Goal: Information Seeking & Learning: Learn about a topic

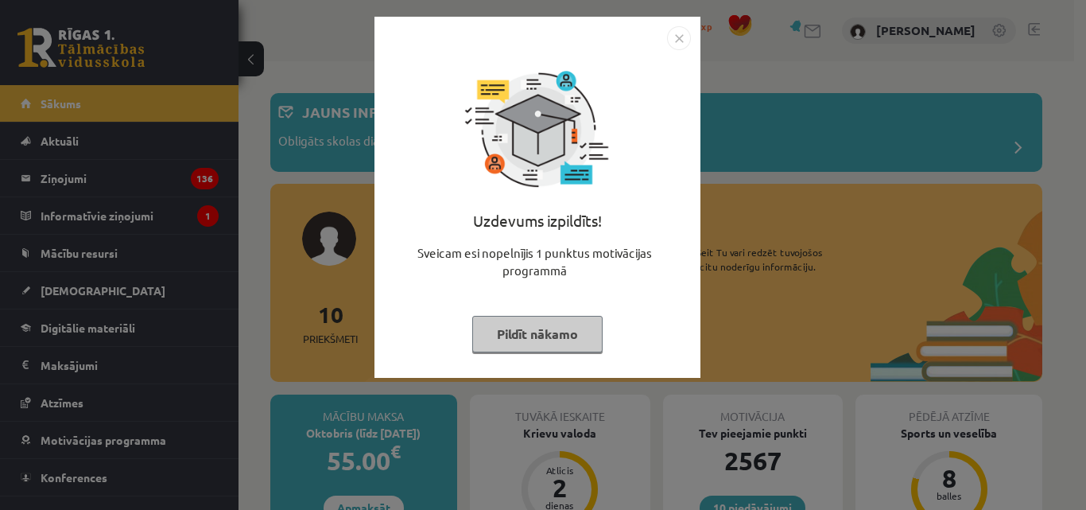
click at [548, 342] on button "Pildīt nākamo" at bounding box center [537, 334] width 130 height 37
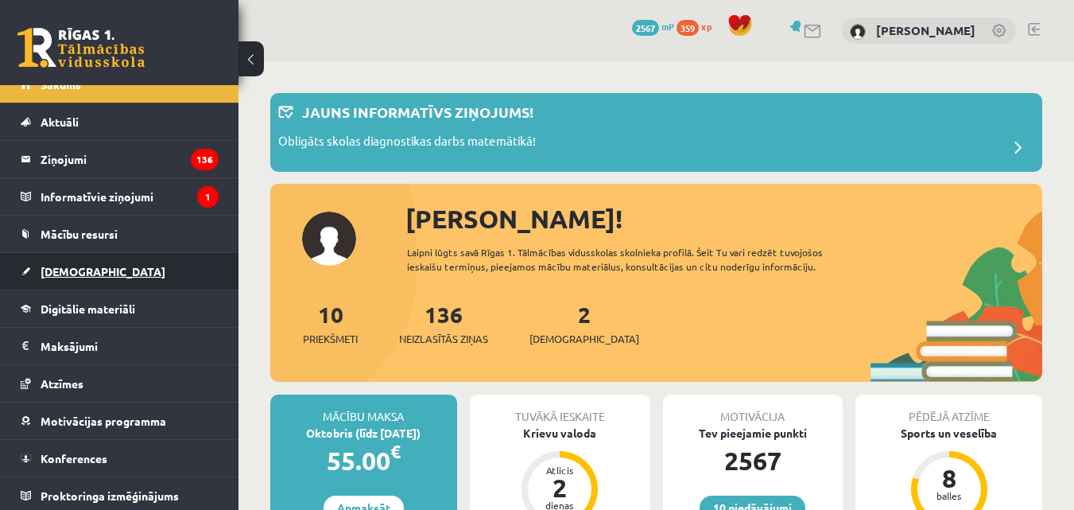
scroll to position [23, 0]
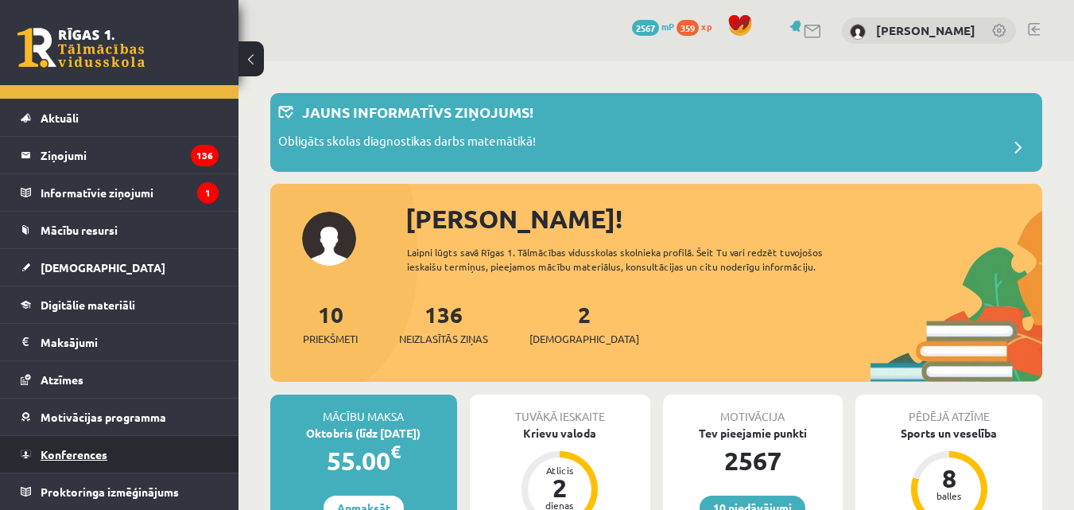
click at [91, 452] on span "Konferences" at bounding box center [74, 454] width 67 height 14
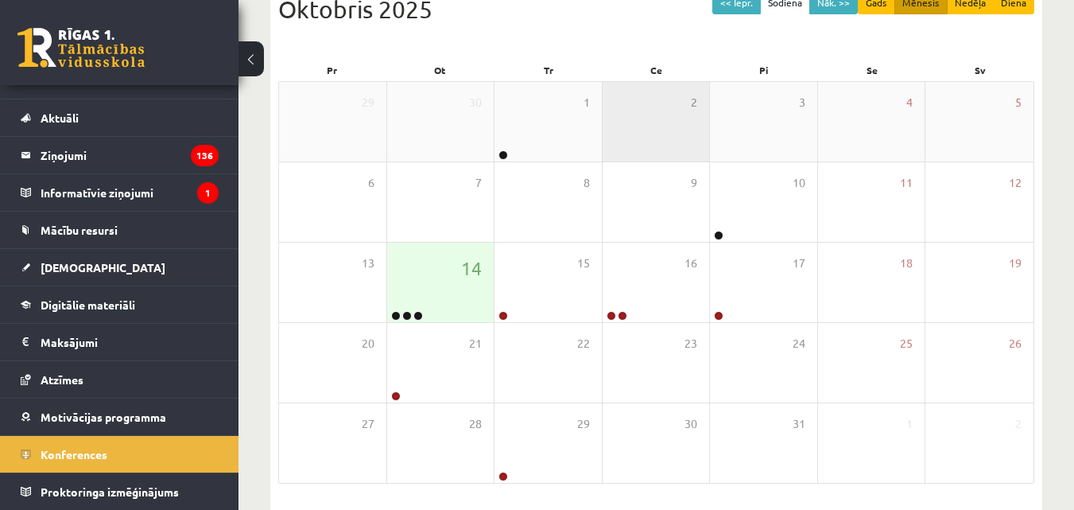
scroll to position [239, 0]
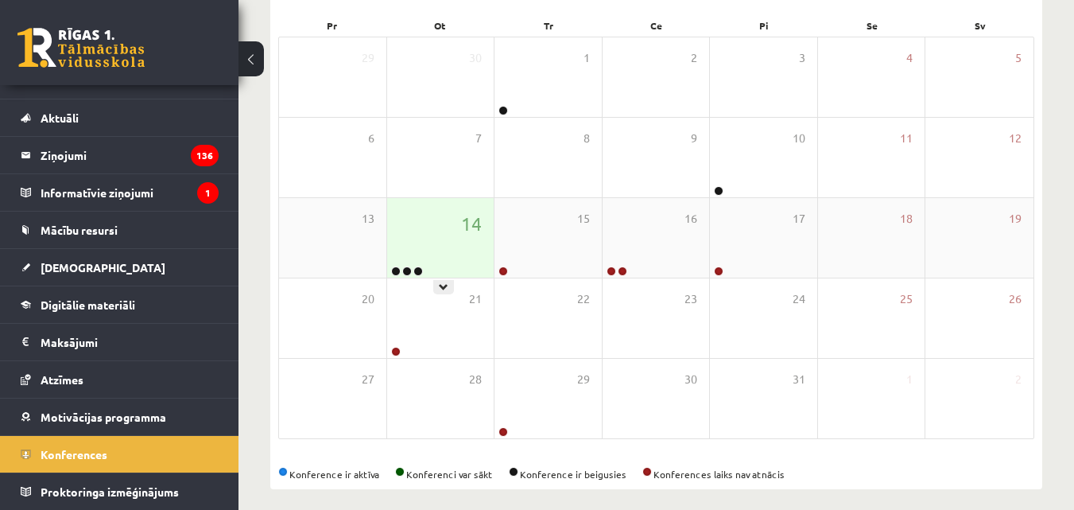
click at [479, 254] on div "14" at bounding box center [440, 238] width 107 height 80
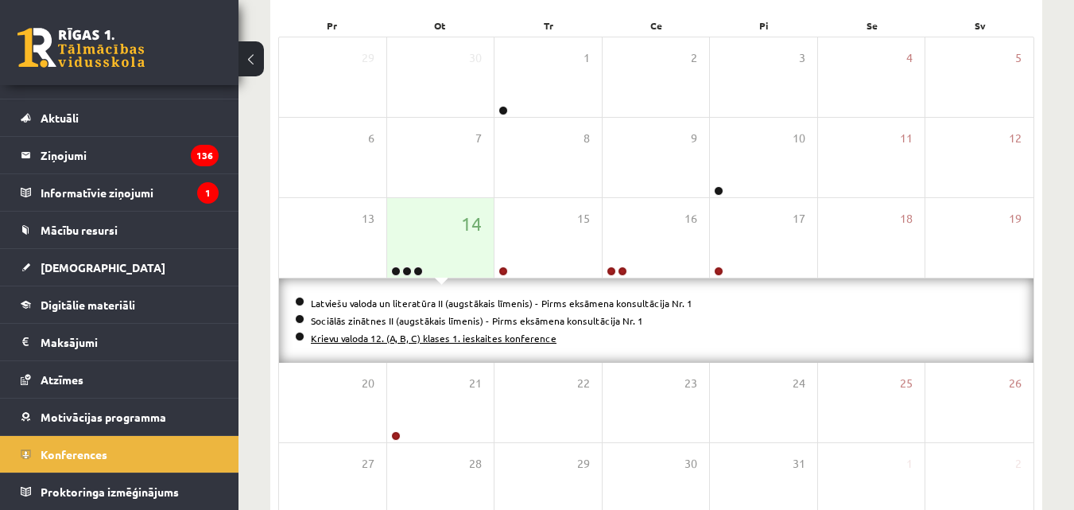
click at [452, 339] on link "Krievu valoda 12. (A, B, C) klases 1. ieskaites konference" at bounding box center [434, 338] width 246 height 13
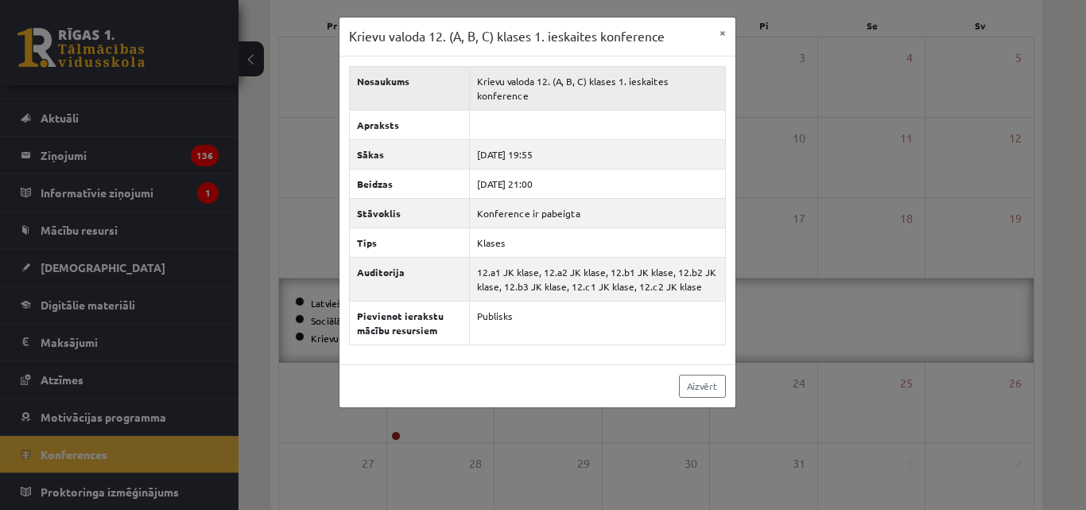
click at [651, 80] on td "Krievu valoda 12. (A, B, C) klases 1. ieskaites konference" at bounding box center [597, 88] width 255 height 44
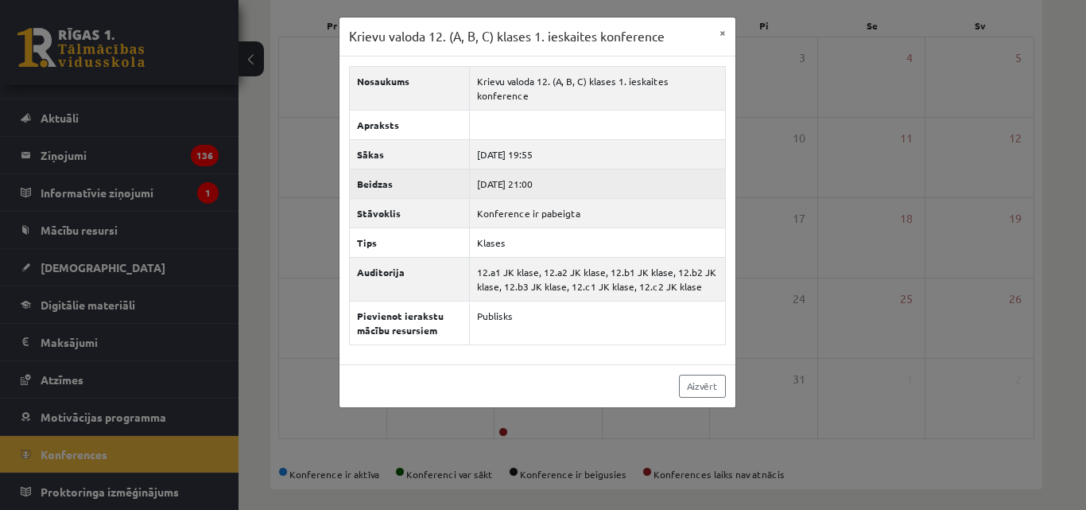
click at [528, 169] on td "2025-10-14 21:00" at bounding box center [597, 183] width 255 height 29
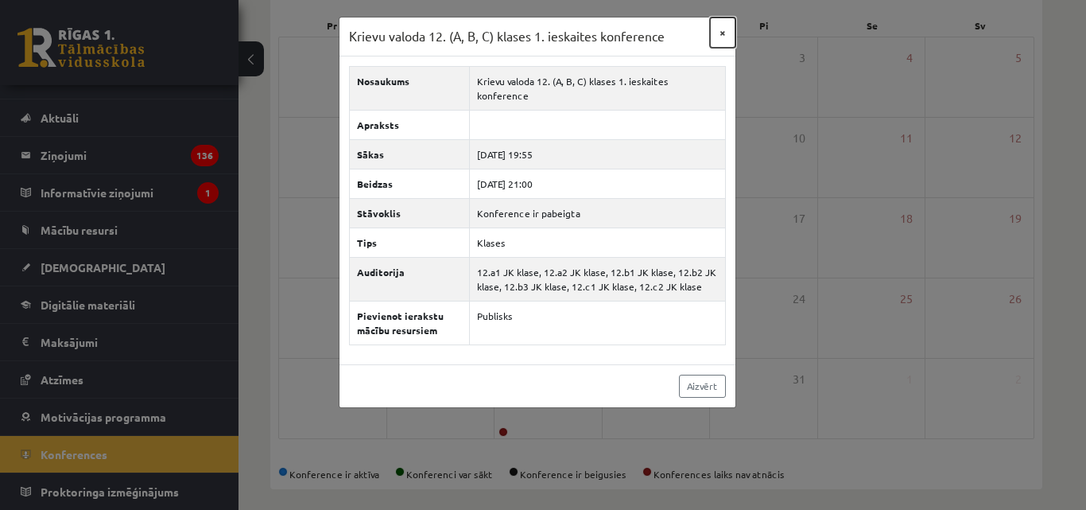
click at [730, 32] on button "×" at bounding box center [722, 32] width 25 height 30
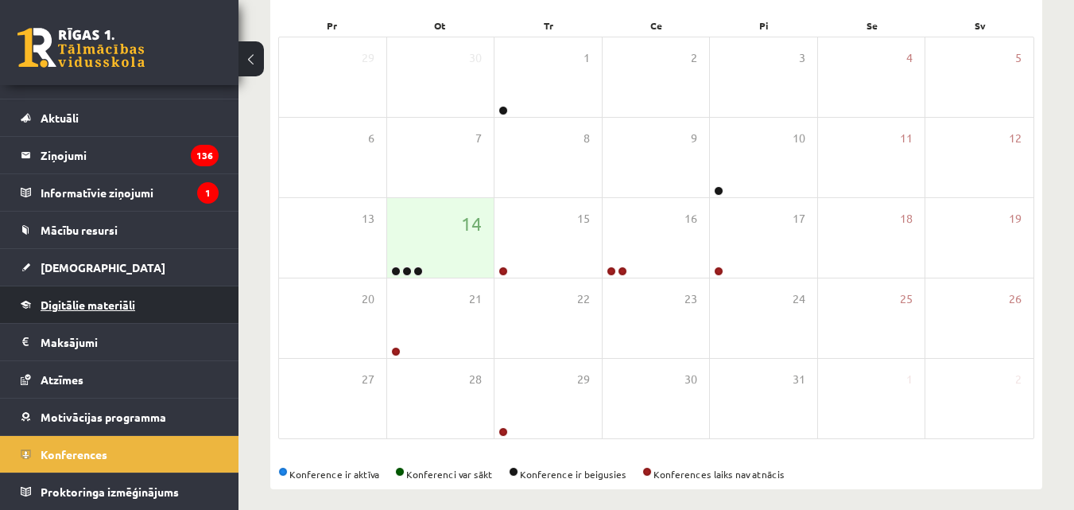
click at [99, 305] on span "Digitālie materiāli" at bounding box center [88, 304] width 95 height 14
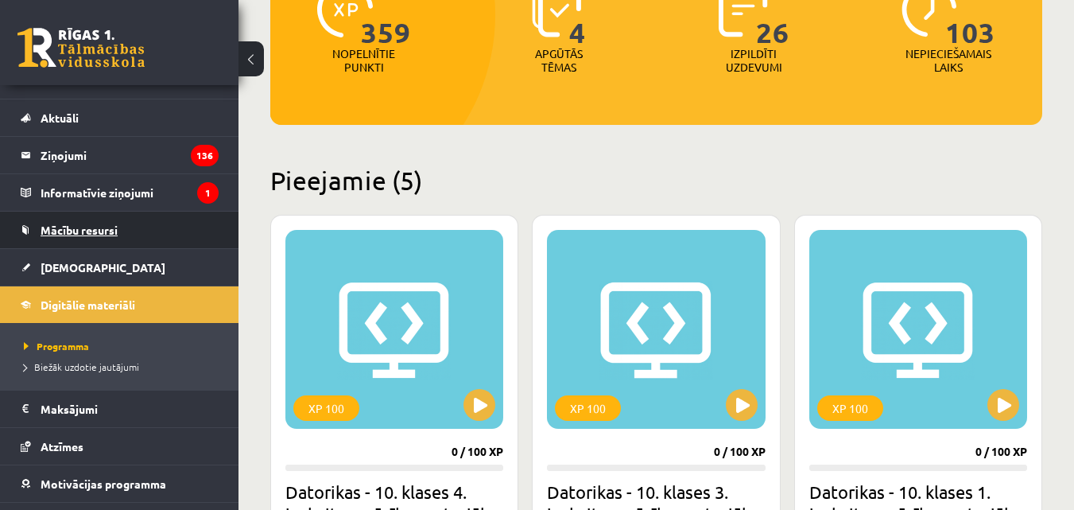
click at [85, 233] on span "Mācību resursi" at bounding box center [79, 230] width 77 height 14
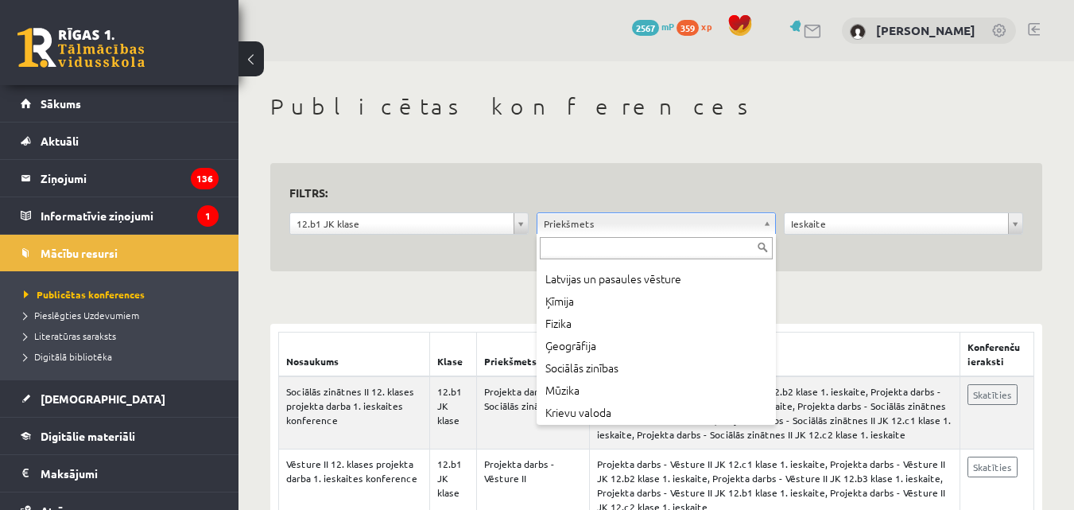
scroll to position [159, 0]
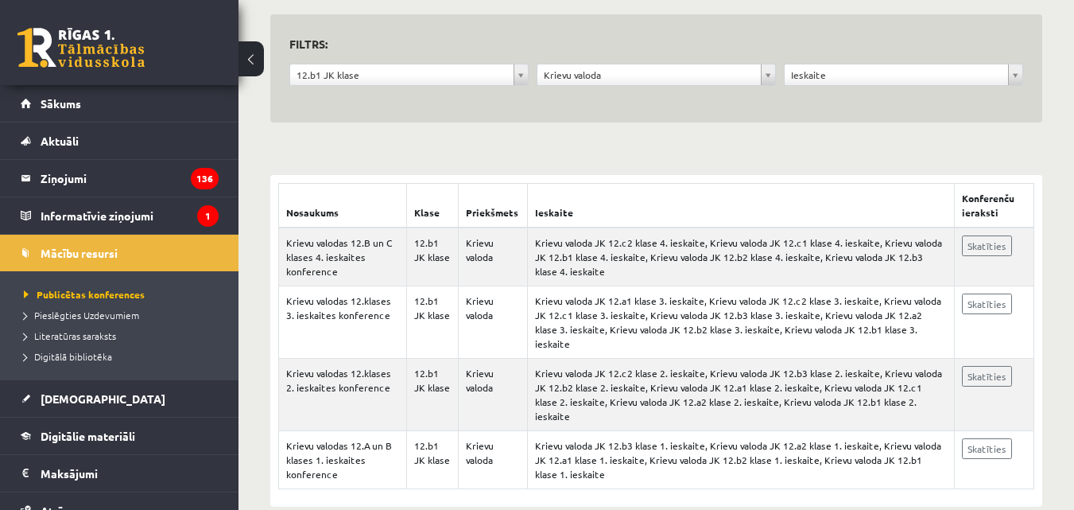
scroll to position [149, 0]
click at [49, 208] on legend "Informatīvie ziņojumi 1" at bounding box center [130, 215] width 178 height 37
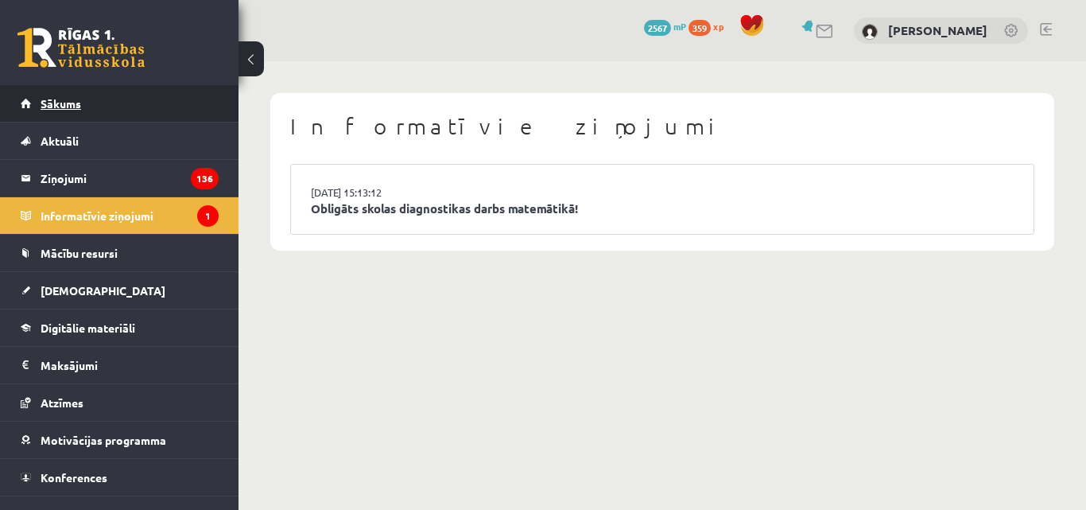
click at [79, 106] on span "Sākums" at bounding box center [61, 103] width 41 height 14
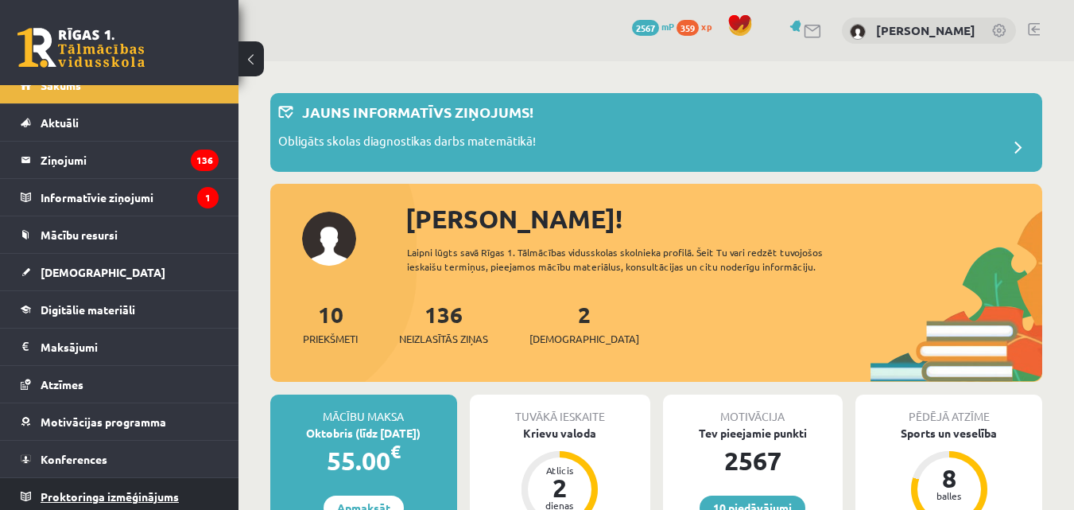
scroll to position [23, 0]
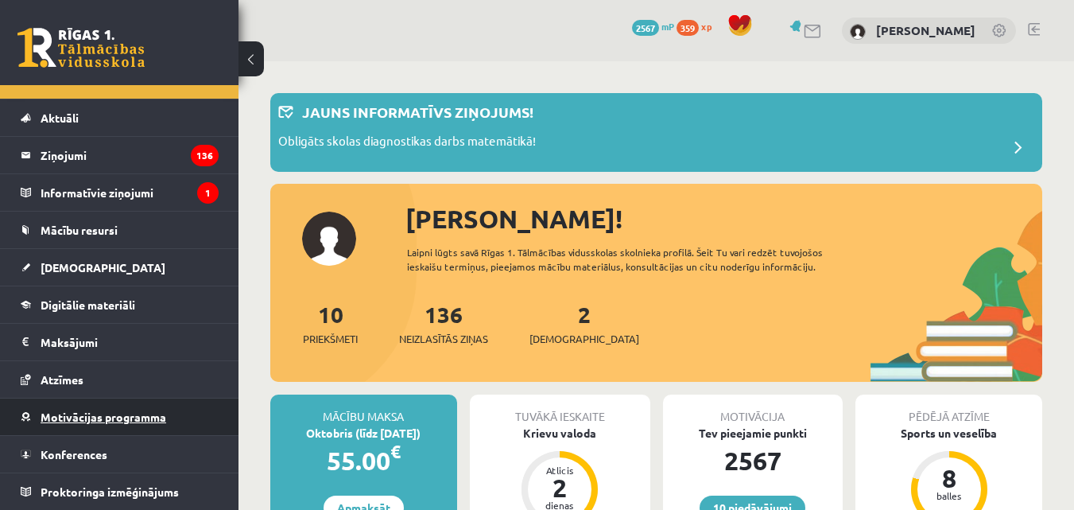
click at [91, 414] on span "Motivācijas programma" at bounding box center [104, 417] width 126 height 14
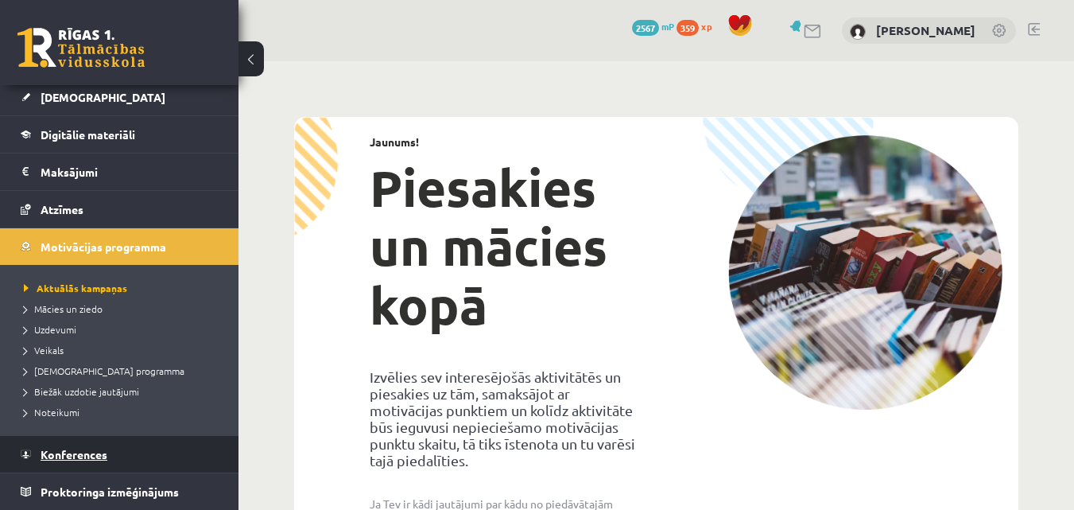
click at [95, 461] on link "Konferences" at bounding box center [120, 454] width 198 height 37
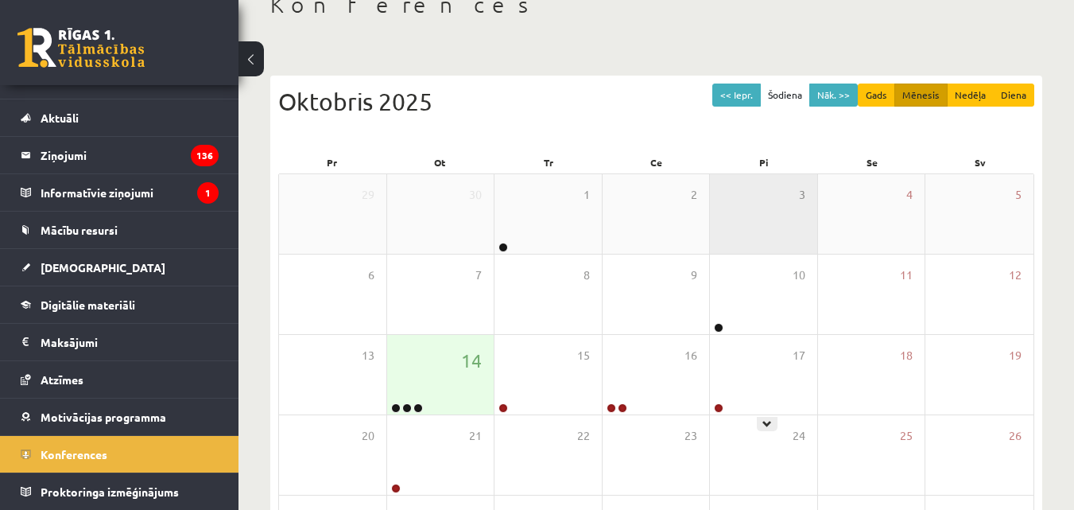
scroll to position [91, 0]
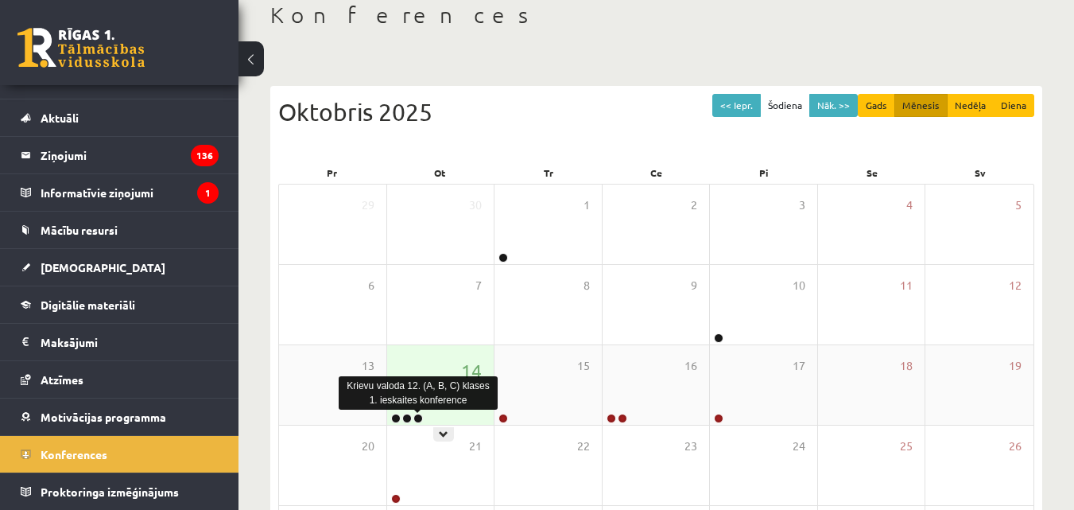
click at [421, 420] on link at bounding box center [418, 418] width 10 height 10
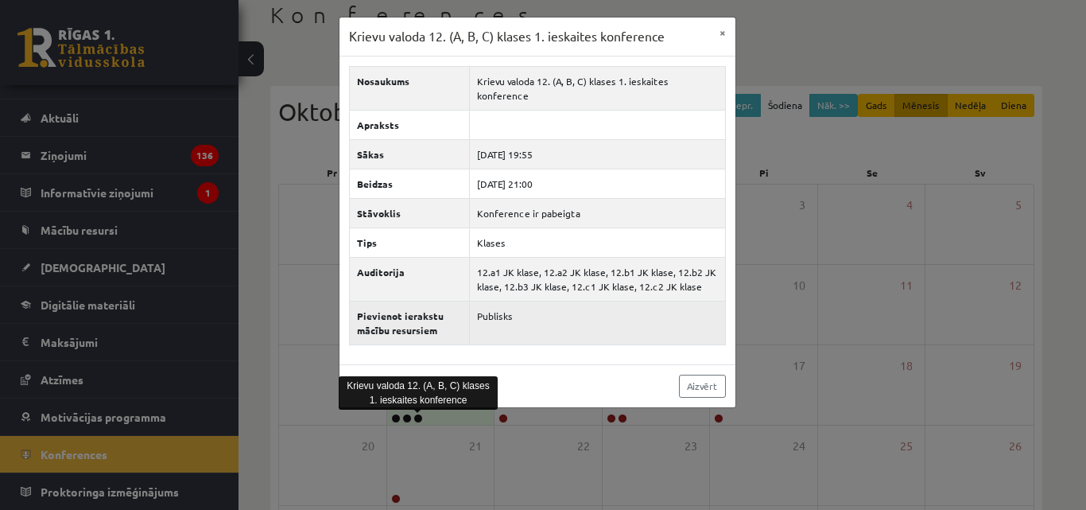
click at [563, 324] on td "Publisks" at bounding box center [597, 323] width 255 height 44
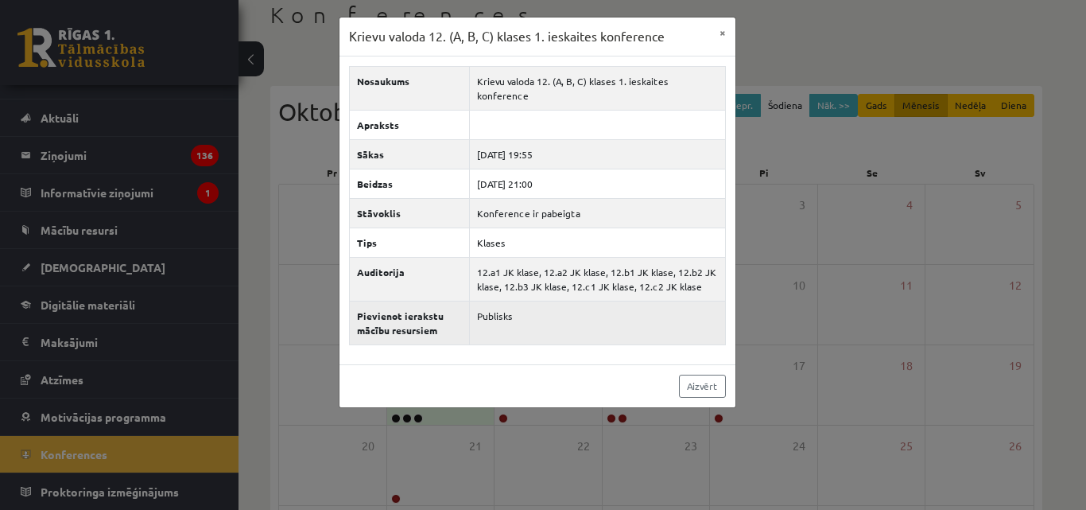
click at [523, 301] on td "Publisks" at bounding box center [597, 323] width 255 height 44
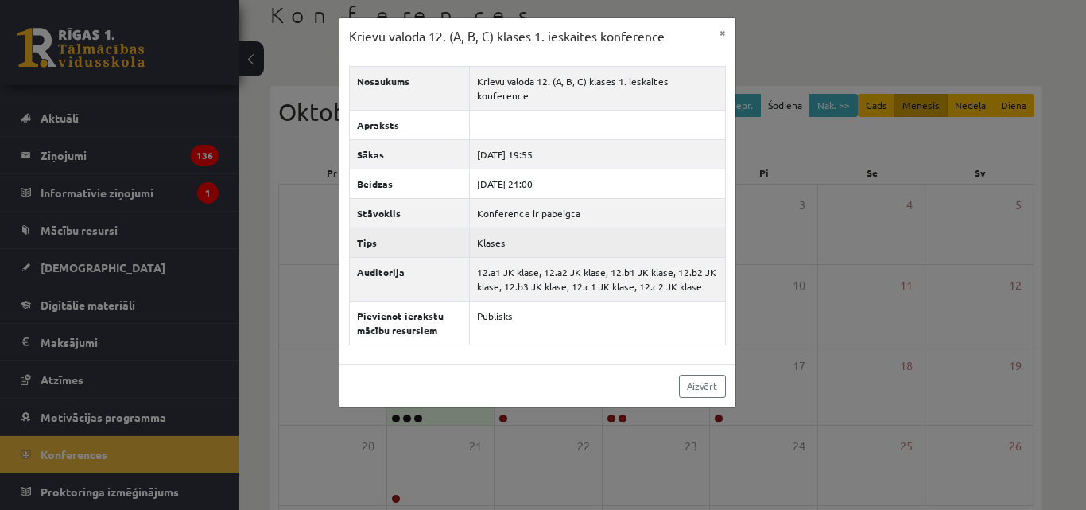
click at [523, 234] on td "Klases" at bounding box center [597, 241] width 255 height 29
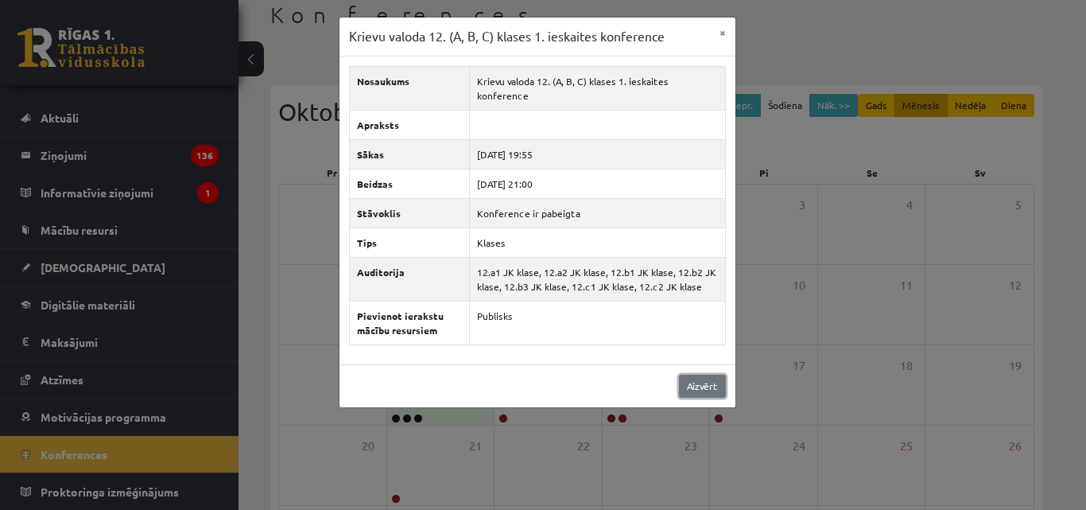
click at [705, 378] on link "Aizvērt" at bounding box center [702, 386] width 47 height 23
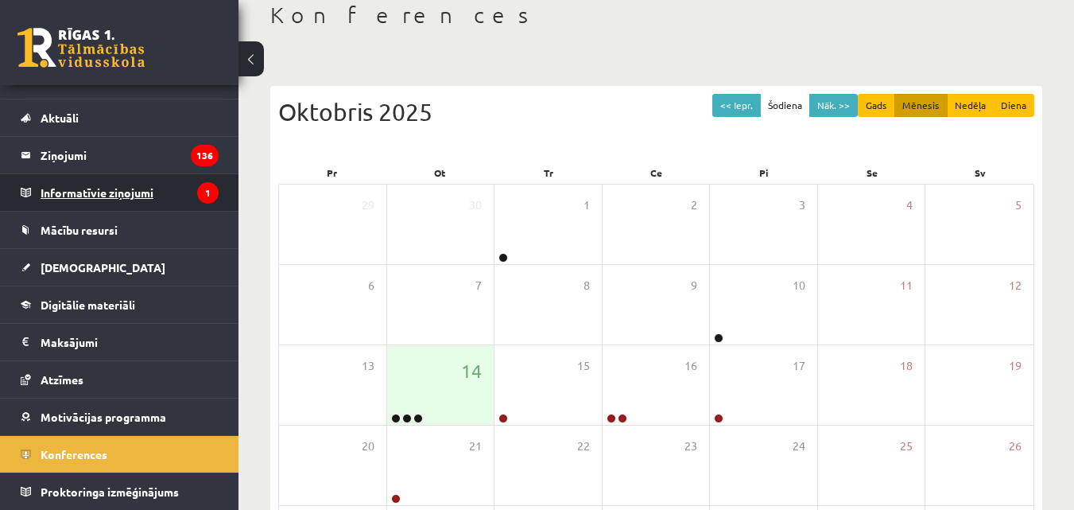
click at [117, 188] on legend "Informatīvie ziņojumi 1" at bounding box center [130, 192] width 178 height 37
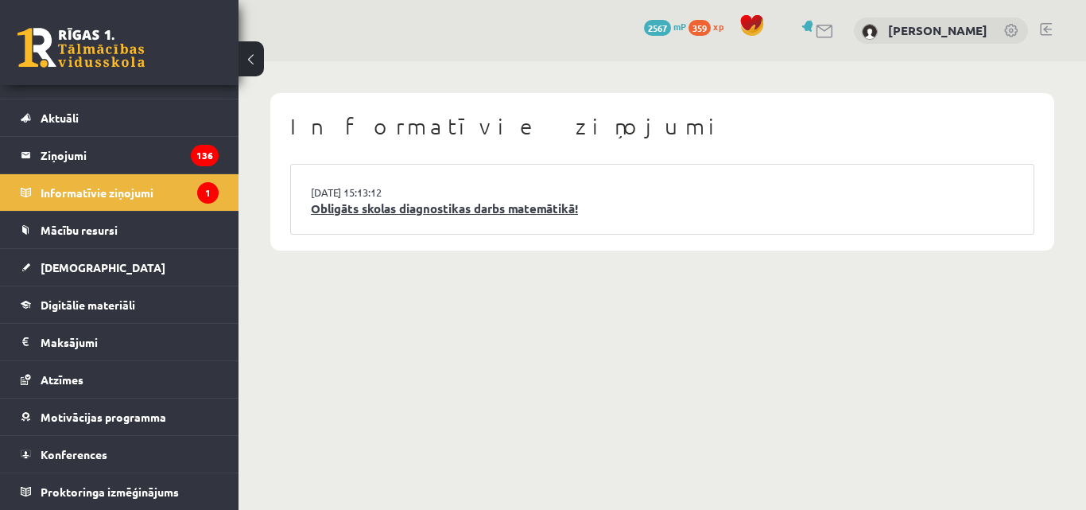
click at [429, 211] on link "Obligāts skolas diagnostikas darbs matemātikā!" at bounding box center [662, 209] width 703 height 18
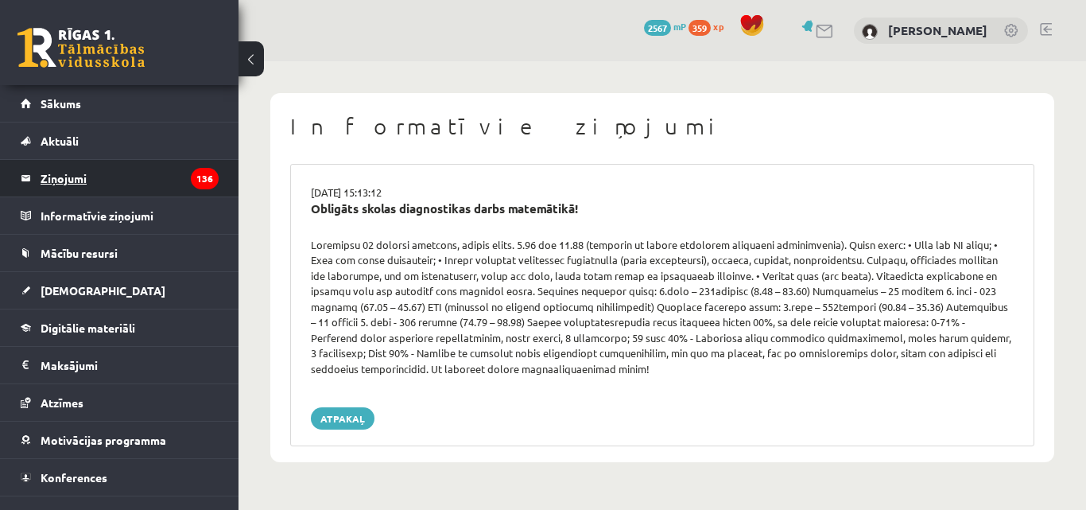
click at [68, 188] on legend "Ziņojumi 136" at bounding box center [130, 178] width 178 height 37
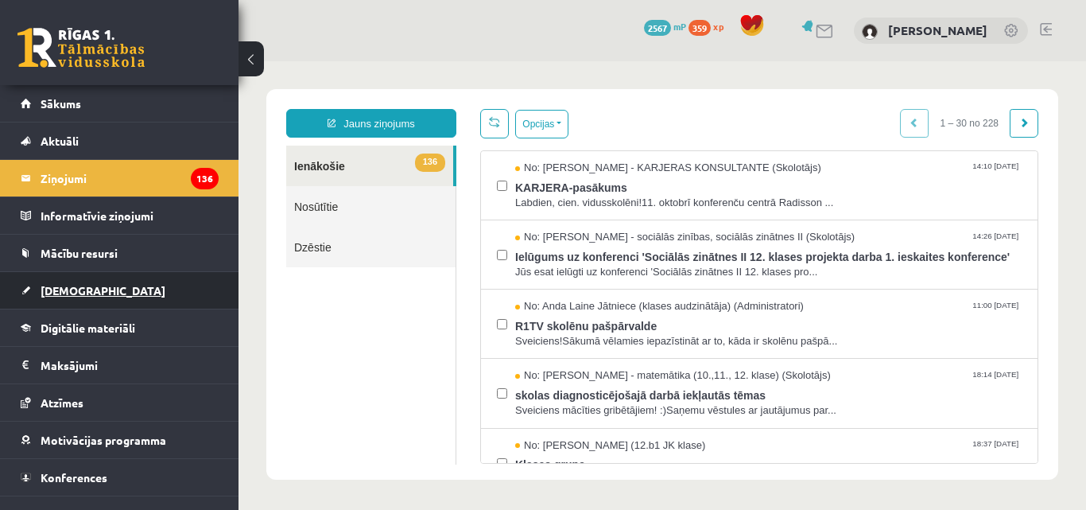
click at [97, 285] on link "[DEMOGRAPHIC_DATA]" at bounding box center [120, 290] width 198 height 37
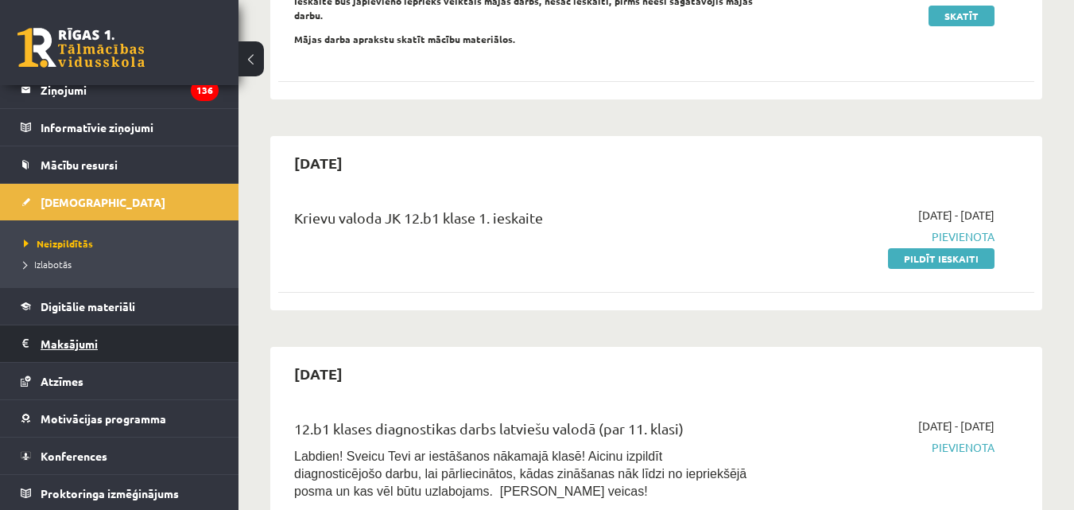
scroll to position [90, 0]
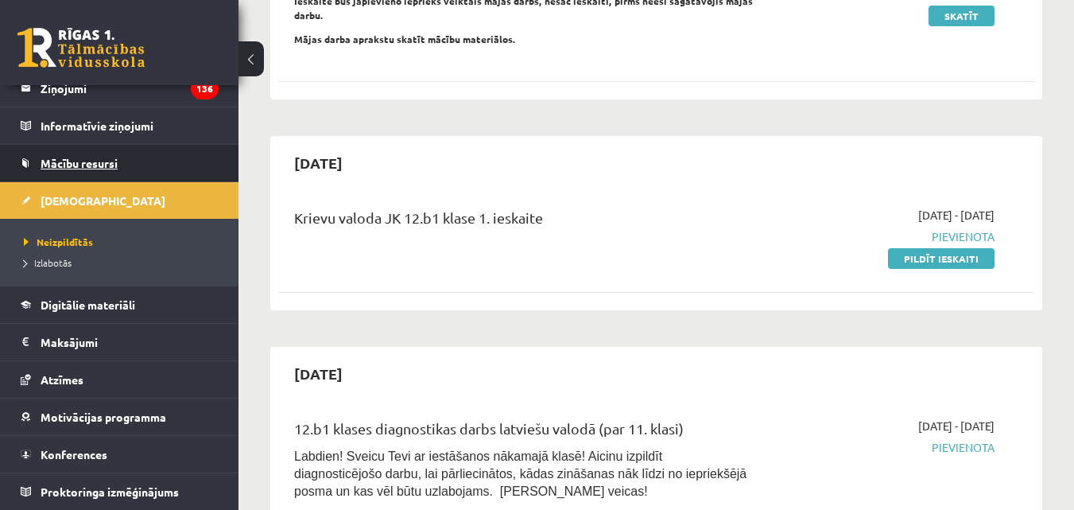
click at [117, 157] on span "Mācību resursi" at bounding box center [79, 163] width 77 height 14
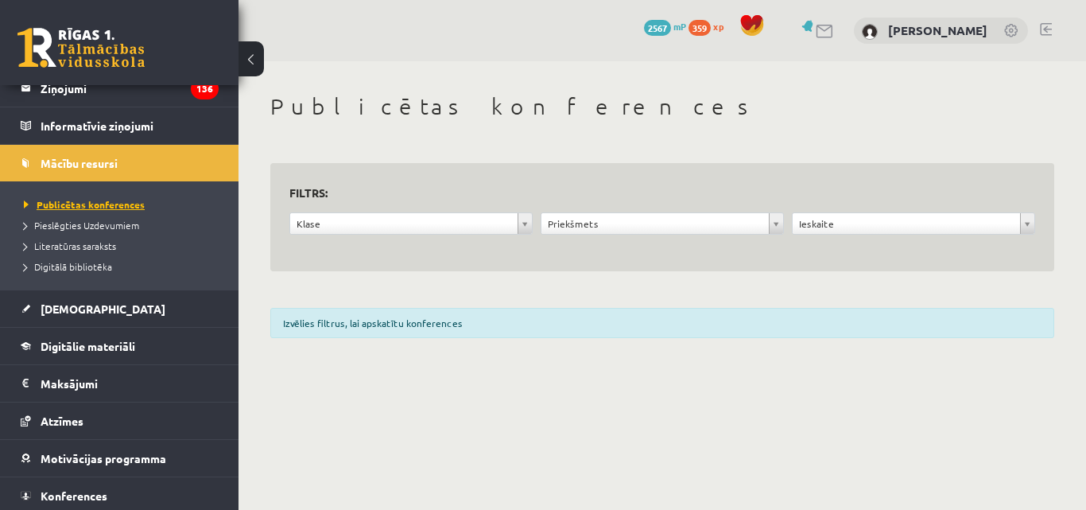
click at [106, 200] on span "Publicētas konferences" at bounding box center [84, 204] width 121 height 13
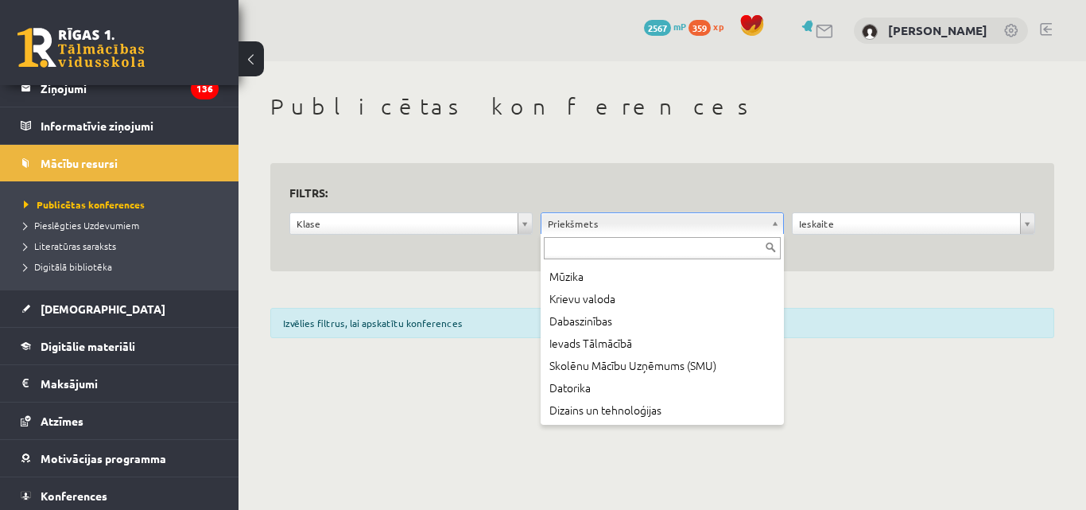
scroll to position [270, 0]
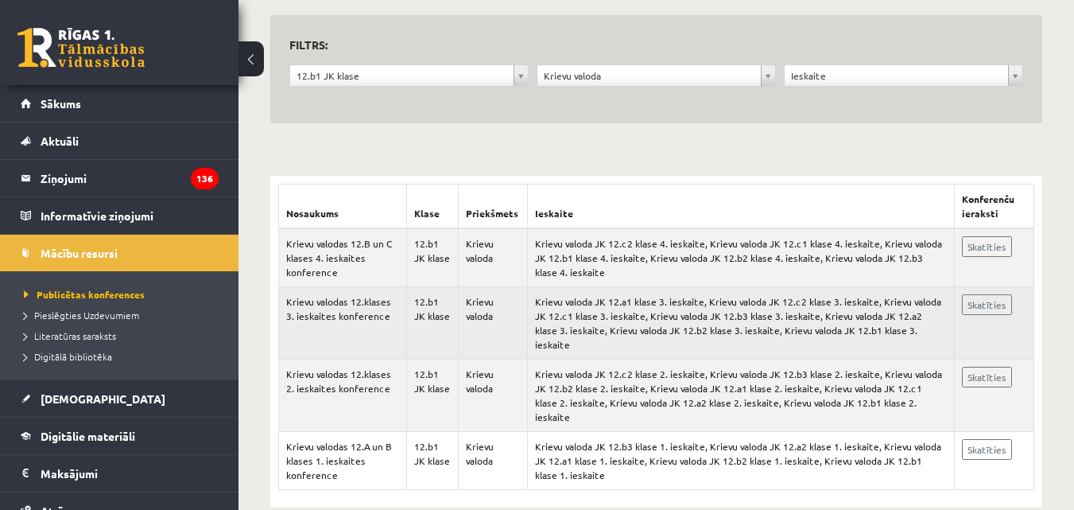
scroll to position [149, 0]
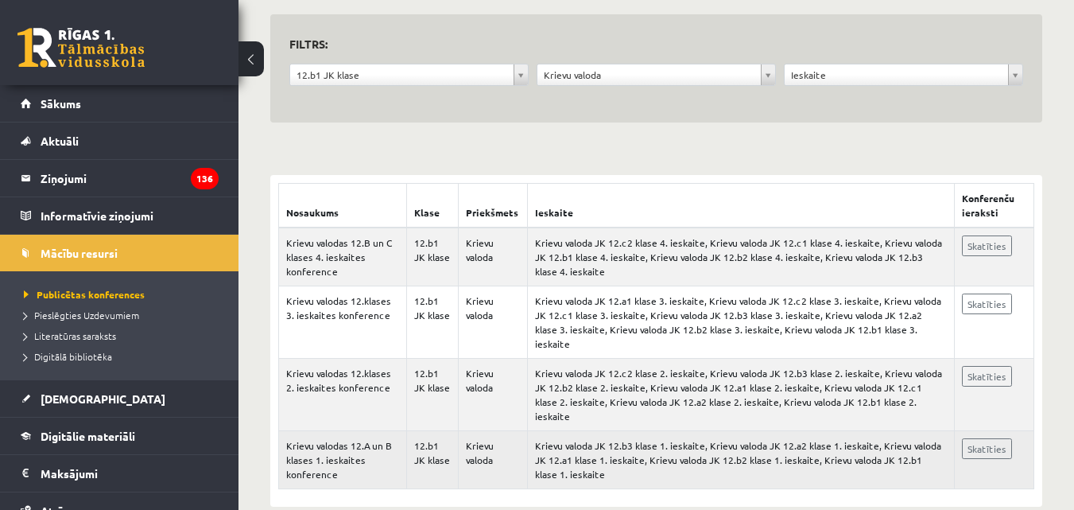
click at [544, 438] on td "Krievu valoda JK 12.b3 klase 1. ieskaite, Krievu valoda JK 12.a2 klase 1. ieska…" at bounding box center [741, 460] width 426 height 58
click at [555, 434] on td "Krievu valoda JK 12.b3 klase 1. ieskaite, Krievu valoda JK 12.a2 klase 1. ieska…" at bounding box center [741, 460] width 426 height 58
click at [326, 431] on td "Krievu valodas 12.A un B klases 1. ieskaites konference" at bounding box center [343, 460] width 128 height 58
click at [435, 431] on td "12.b1 JK klase" at bounding box center [432, 460] width 52 height 58
click at [480, 431] on td "Krievu valoda" at bounding box center [493, 460] width 69 height 58
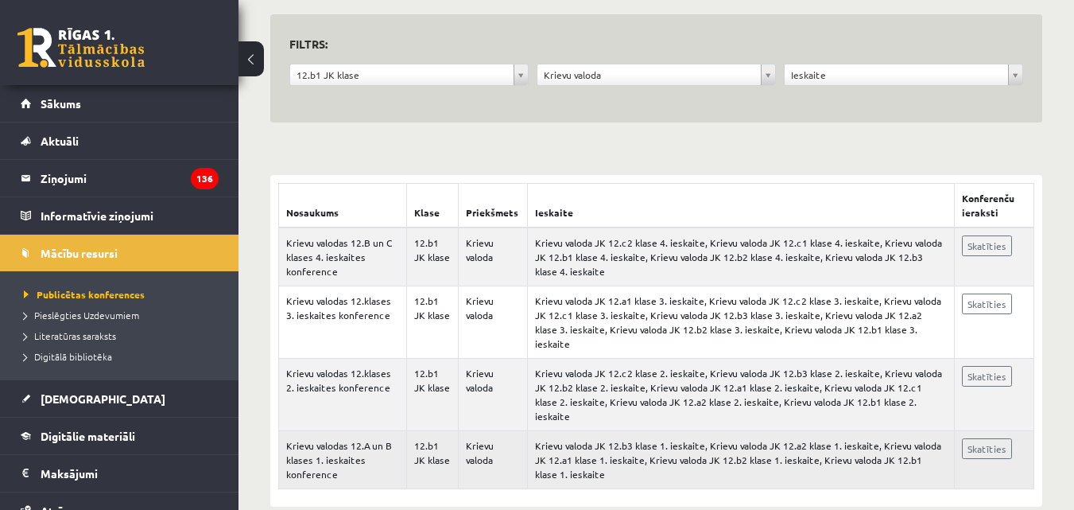
click at [648, 431] on td "Krievu valoda JK 12.b3 klase 1. ieskaite, Krievu valoda JK 12.a2 klase 1. ieska…" at bounding box center [741, 460] width 426 height 58
click at [988, 438] on link "Skatīties" at bounding box center [987, 448] width 50 height 21
